Goal: Information Seeking & Learning: Learn about a topic

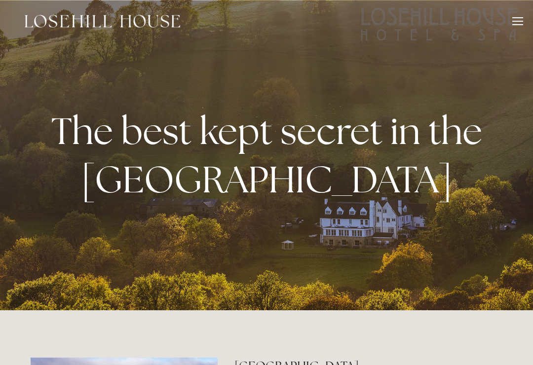
click at [512, 22] on div at bounding box center [517, 22] width 11 height 11
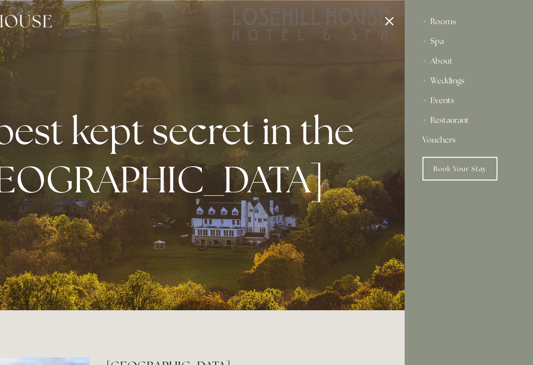
click at [457, 121] on div "Restaurant" at bounding box center [468, 120] width 93 height 20
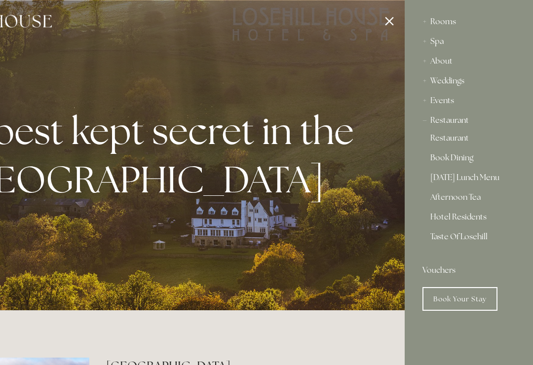
click at [460, 134] on link "Restaurant" at bounding box center [468, 140] width 77 height 12
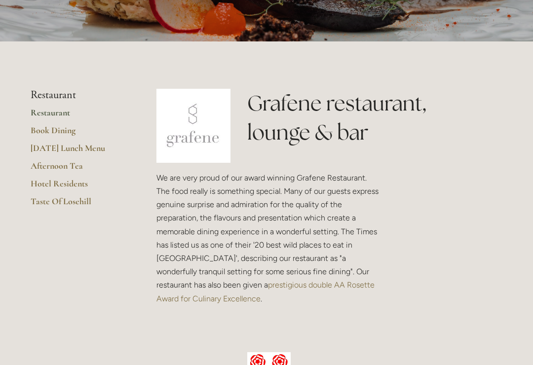
scroll to position [161, 0]
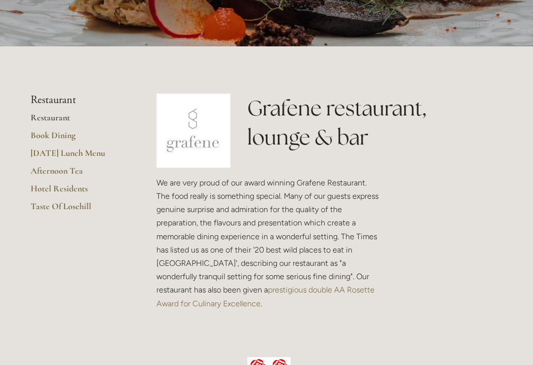
click at [45, 173] on link "Afternoon Tea" at bounding box center [78, 174] width 94 height 18
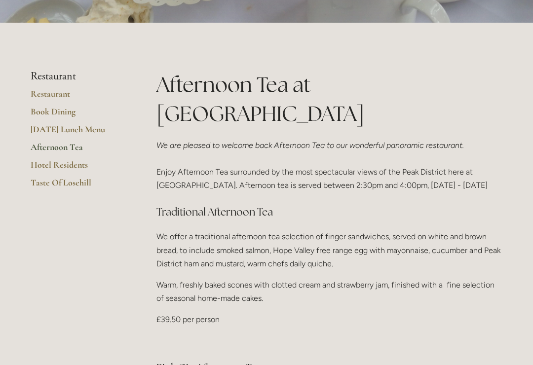
scroll to position [215, 0]
click at [45, 137] on link "[DATE] Lunch Menu" at bounding box center [78, 133] width 94 height 18
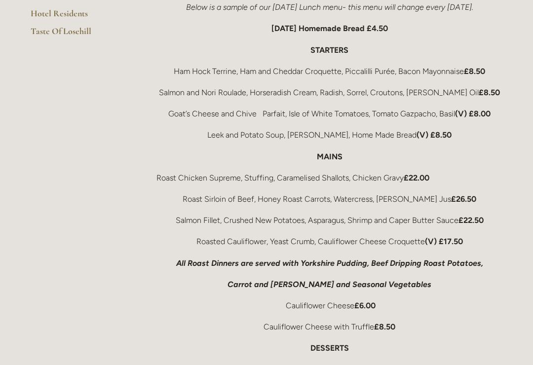
scroll to position [277, 0]
click at [177, 278] on p "Carrot and Swede and Seasonal Vegetables" at bounding box center [329, 284] width 346 height 13
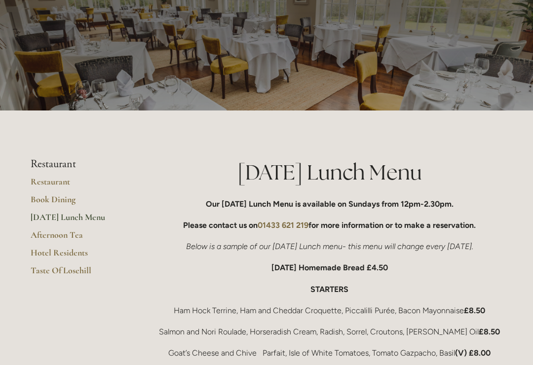
scroll to position [0, 0]
